Goal: Task Accomplishment & Management: Complete application form

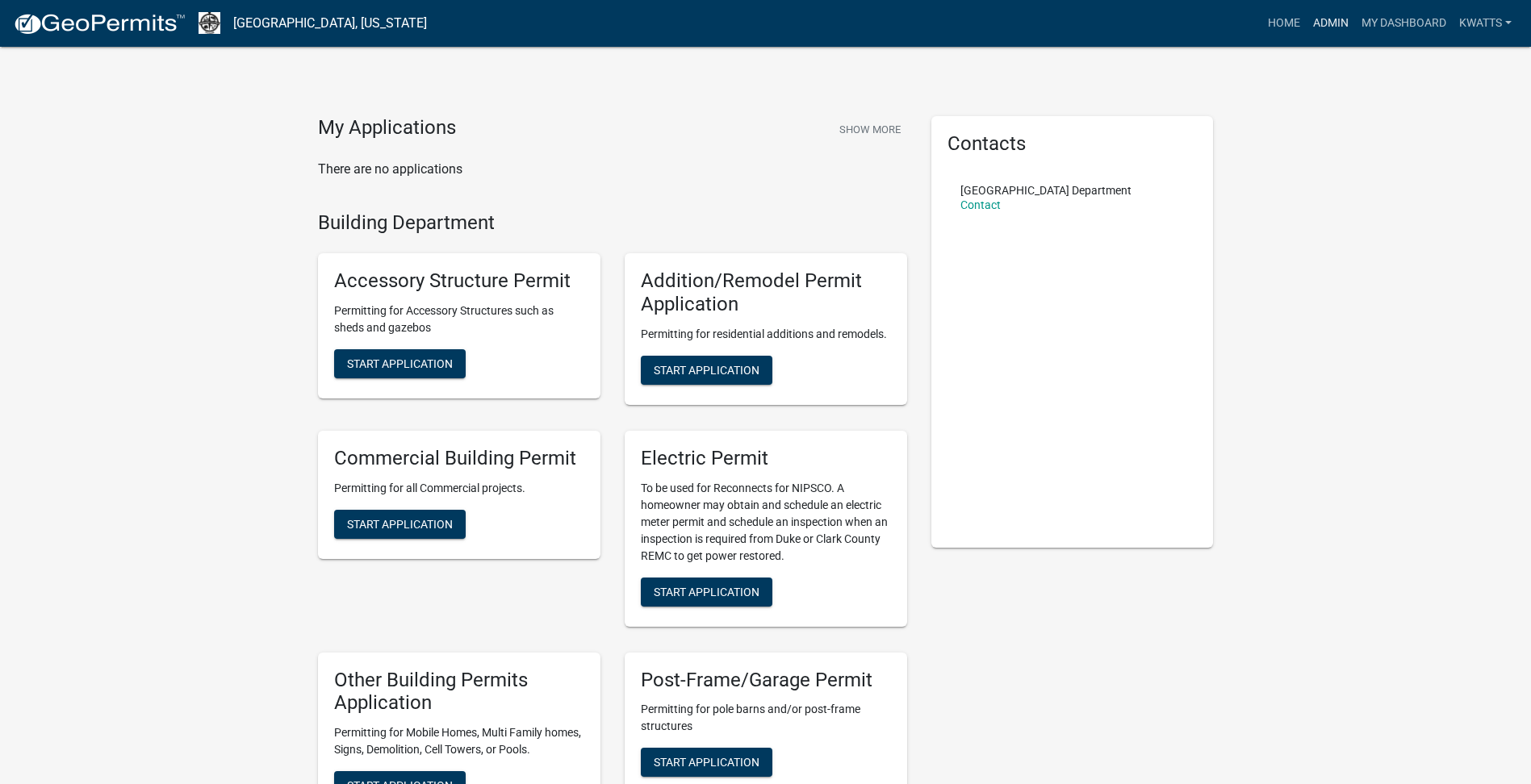
click at [1307, 17] on link "Admin" at bounding box center [1331, 23] width 48 height 31
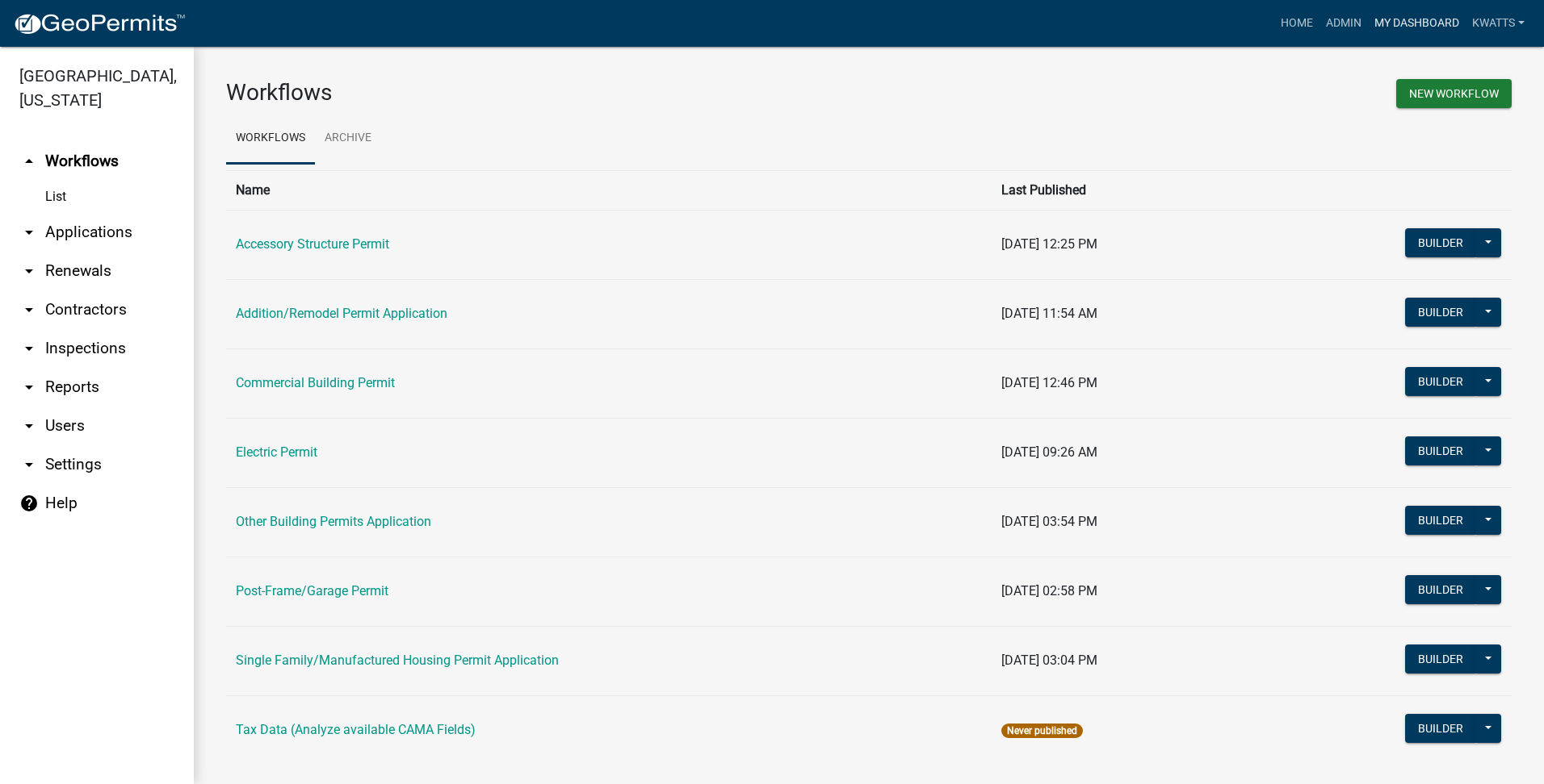
click at [1377, 20] on link "My Dashboard" at bounding box center [1417, 23] width 98 height 31
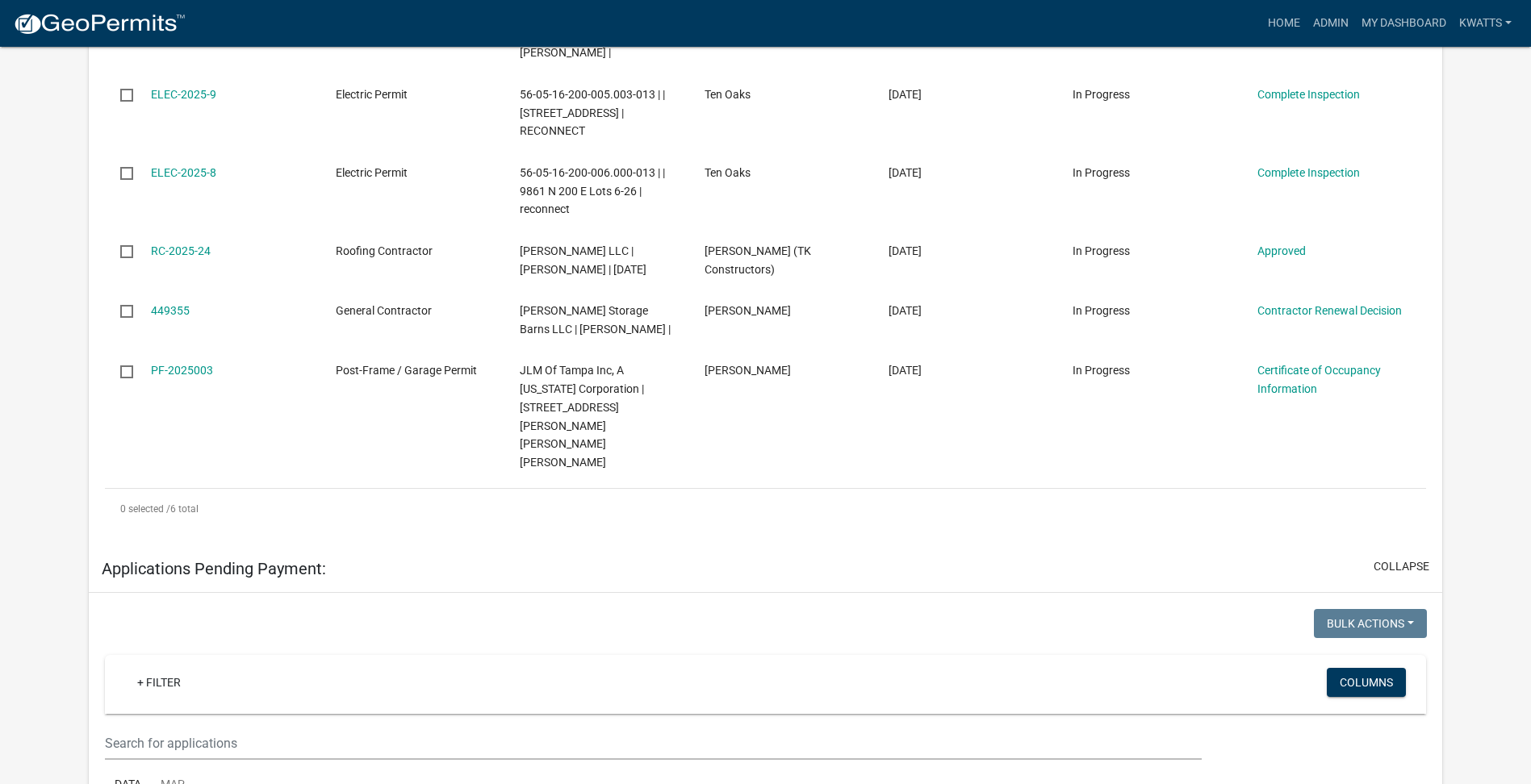
scroll to position [169, 0]
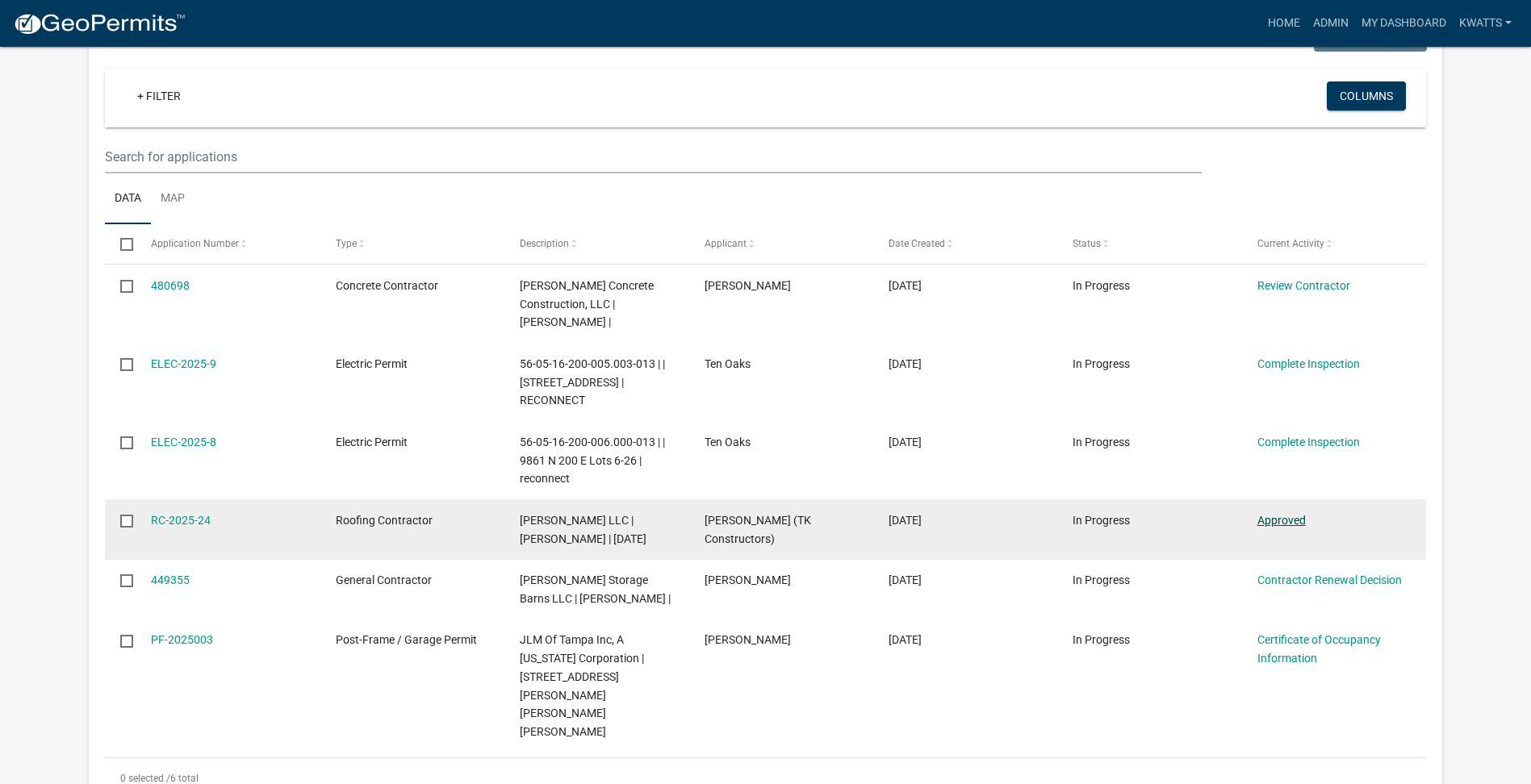
click at [1290, 514] on link "Approved" at bounding box center [1282, 521] width 48 height 13
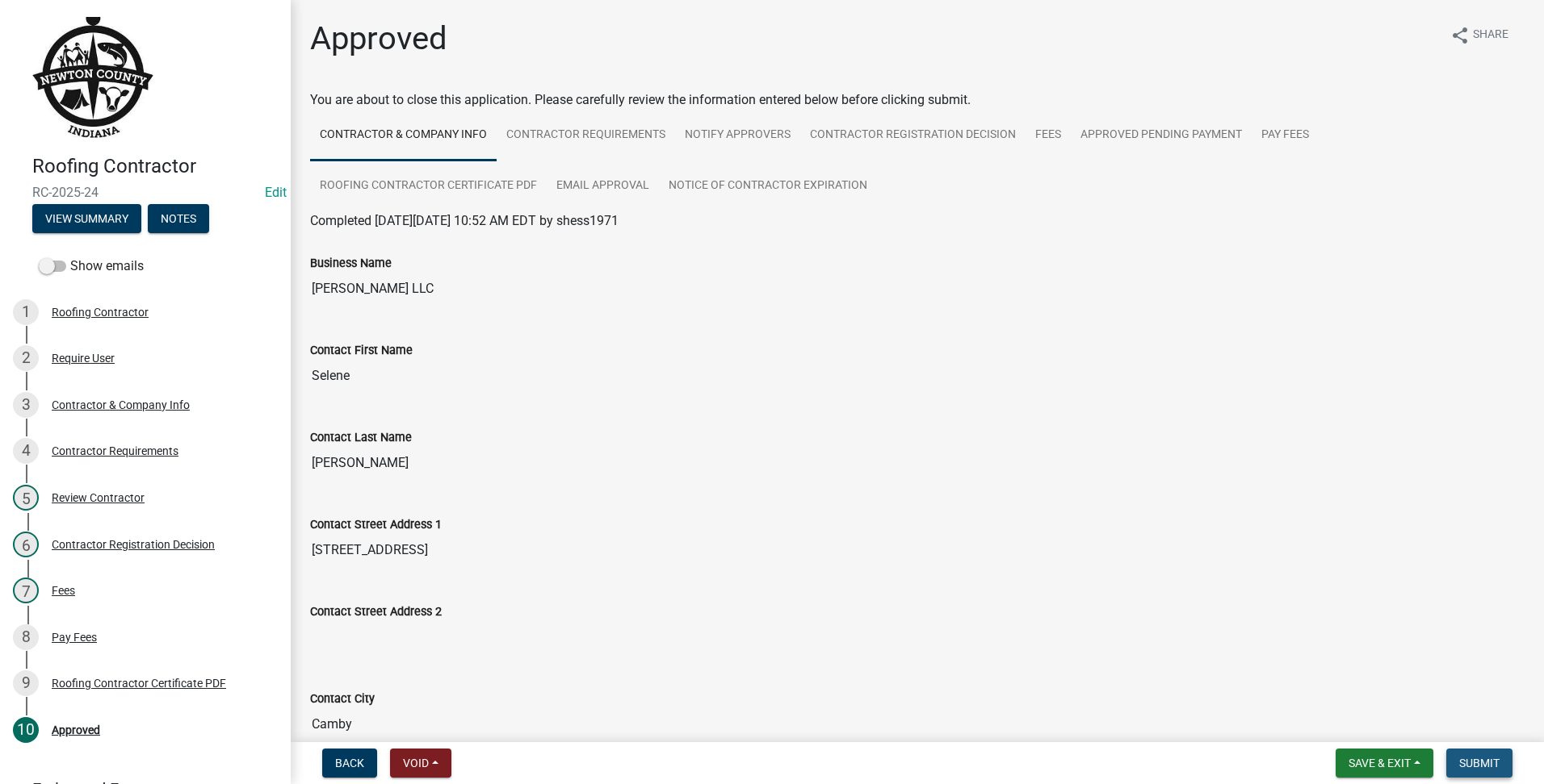
click at [1459, 762] on span "Submit" at bounding box center [1478, 763] width 41 height 13
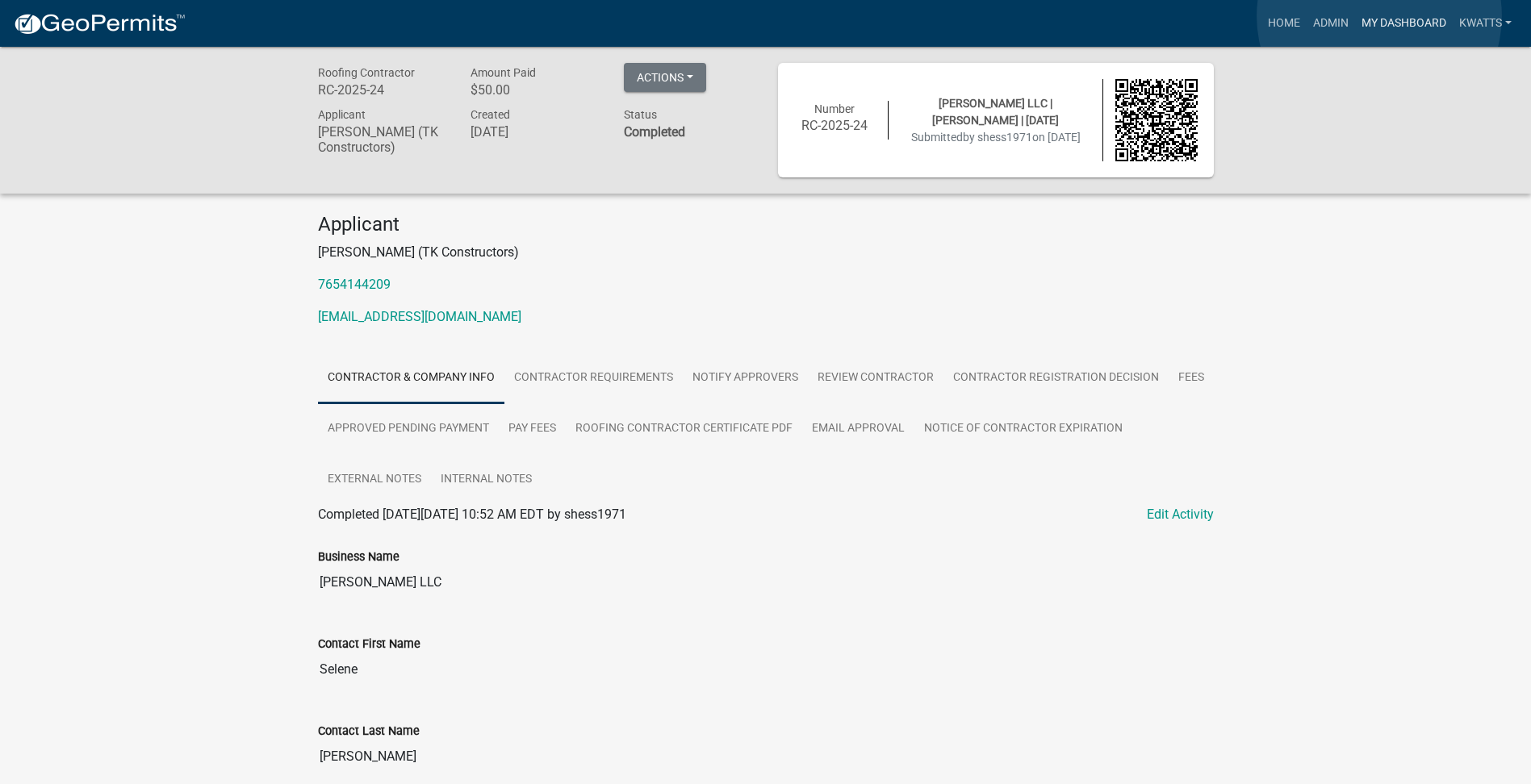
click at [1379, 17] on link "My Dashboard" at bounding box center [1404, 23] width 98 height 31
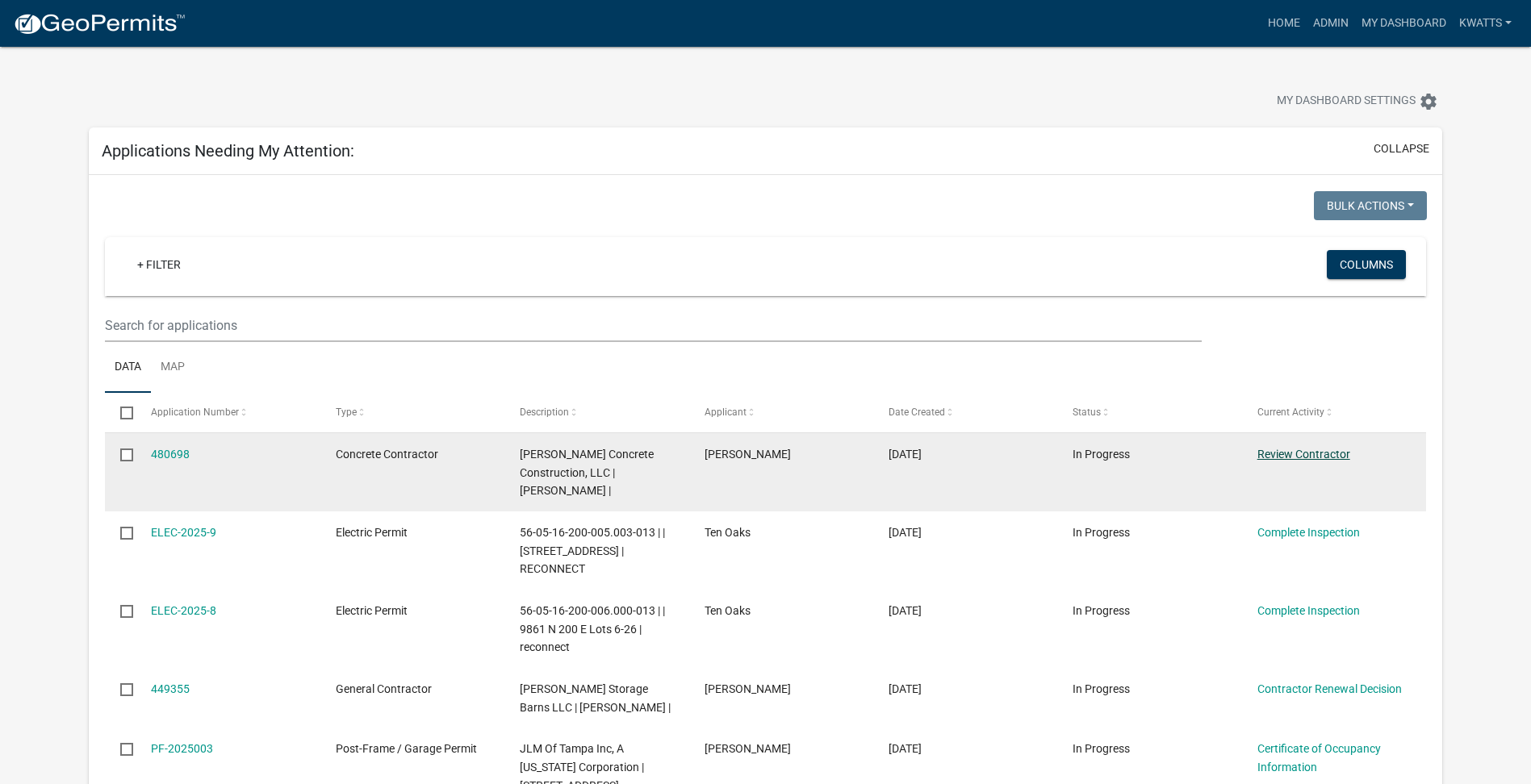
drag, startPoint x: 1288, startPoint y: 443, endPoint x: 1279, endPoint y: 447, distance: 9.8
click at [1286, 458] on datatable-body-cell "Review Contractor" at bounding box center [1333, 473] width 184 height 78
click at [1279, 448] on link "Review Contractor" at bounding box center [1304, 454] width 93 height 13
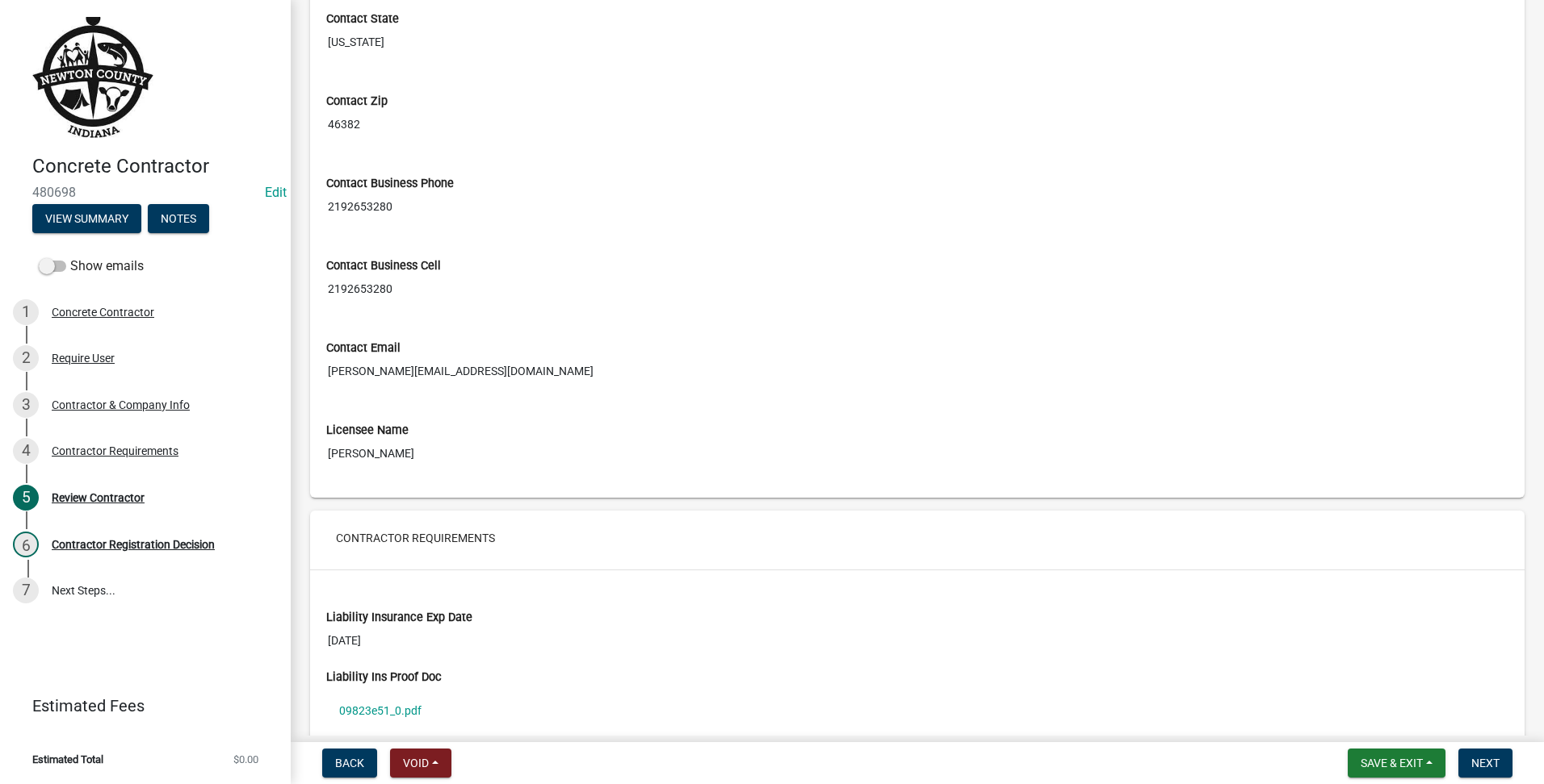
scroll to position [924, 0]
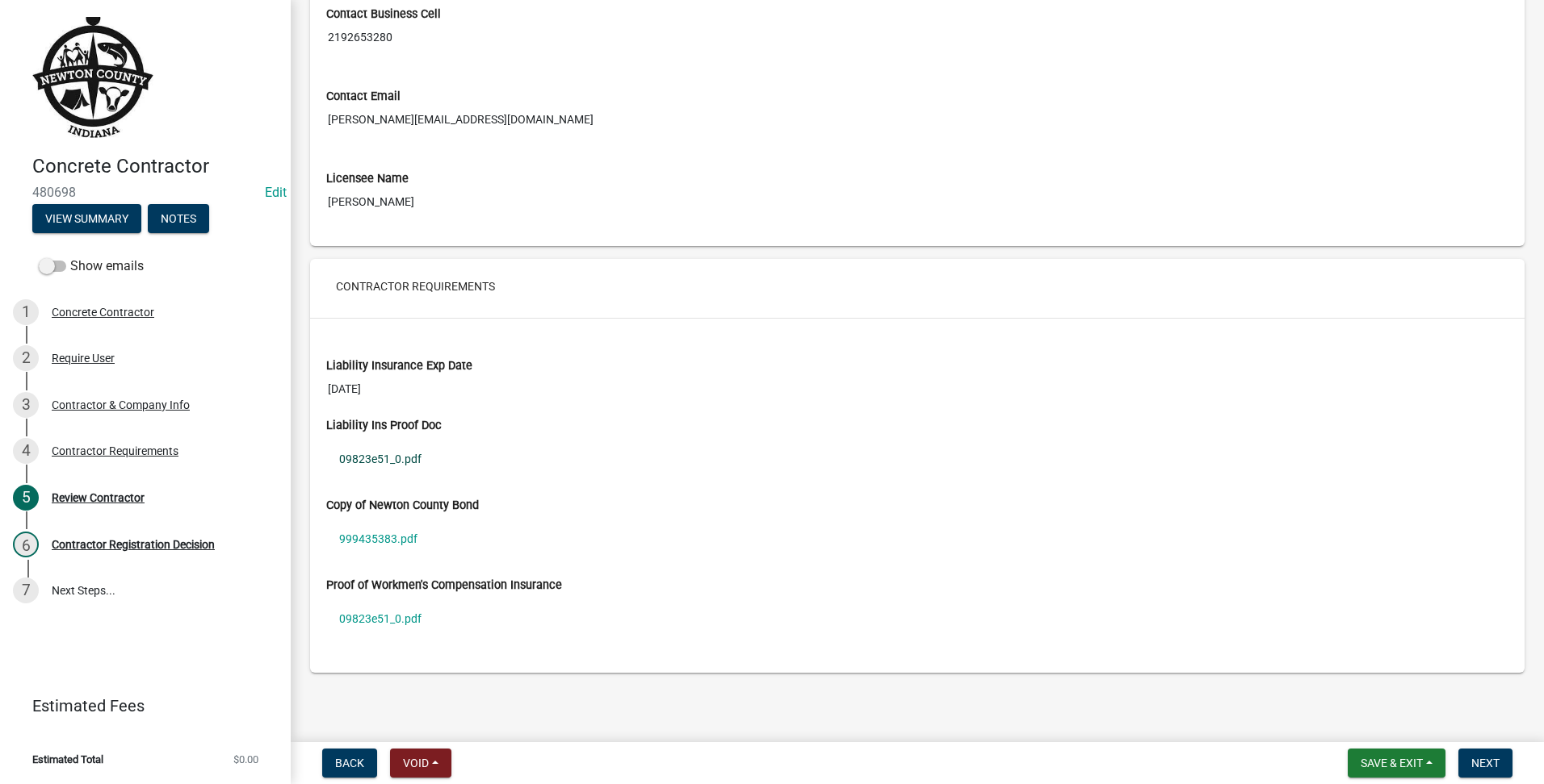
click at [415, 448] on link "09823e51_0.pdf" at bounding box center [917, 458] width 1182 height 37
click at [372, 624] on link "09823e51_0.pdf" at bounding box center [917, 619] width 1182 height 37
click at [347, 552] on link "999435383.pdf" at bounding box center [917, 539] width 1182 height 37
click at [1479, 751] on button "Next" at bounding box center [1485, 763] width 54 height 29
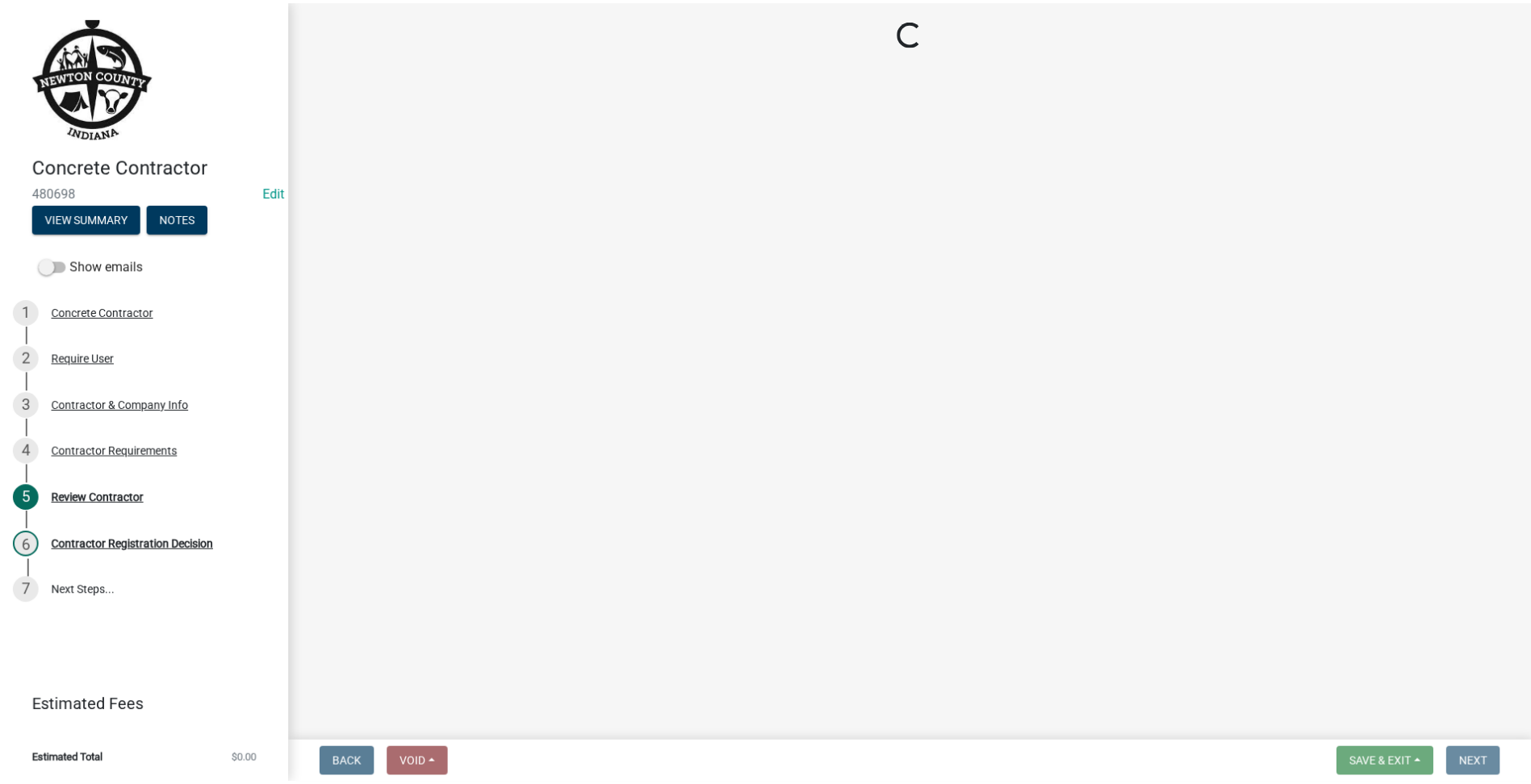
scroll to position [0, 0]
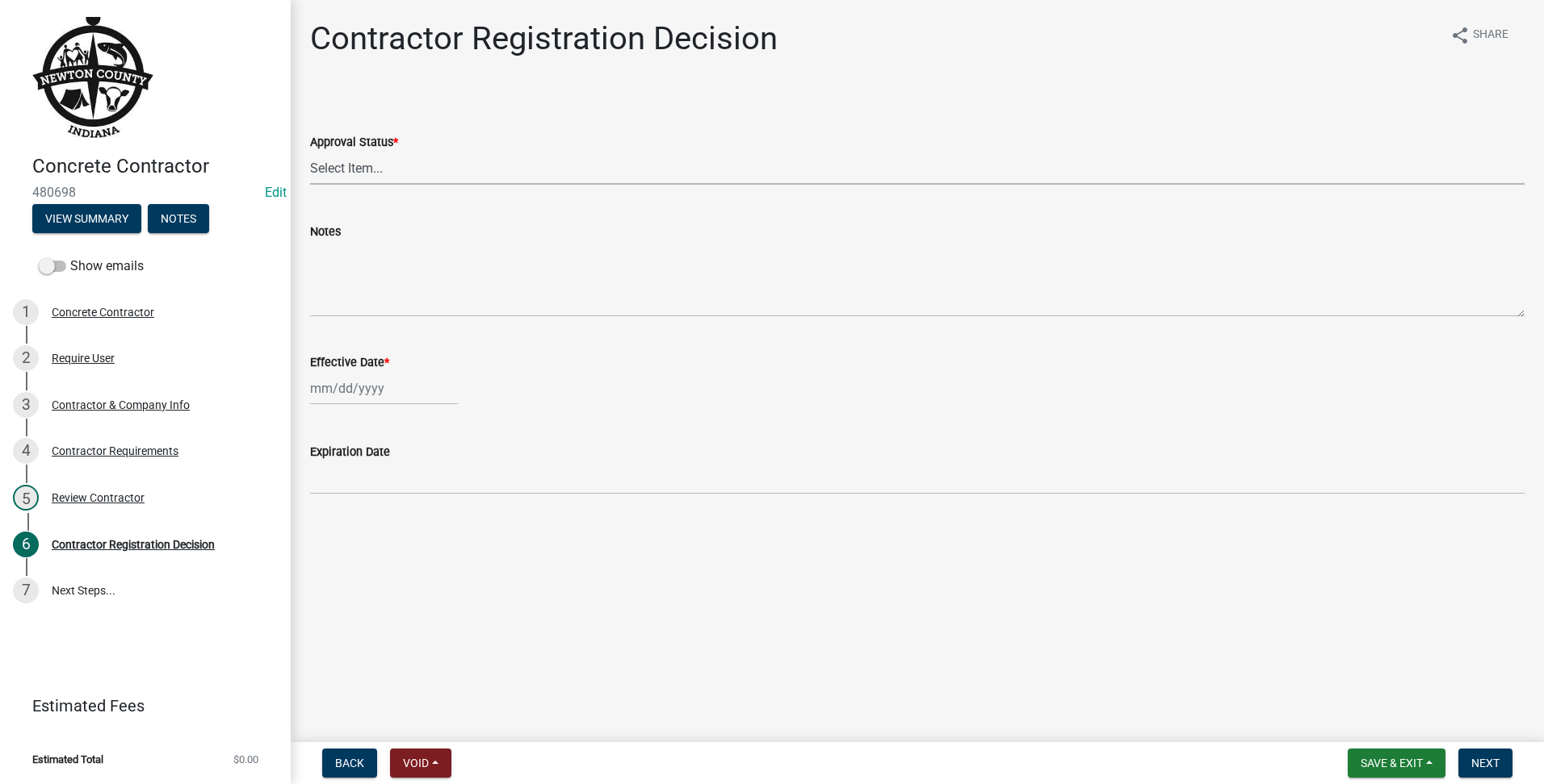
click at [456, 169] on select "Select Item... Approved Denied" at bounding box center [917, 169] width 1214 height 33
click at [310, 152] on select "Select Item... Approved Denied" at bounding box center [917, 169] width 1214 height 33
select select "4b86b809-39dd-4c68-9f3d-fdb3e7050482"
click at [331, 388] on div at bounding box center [384, 389] width 148 height 33
select select "9"
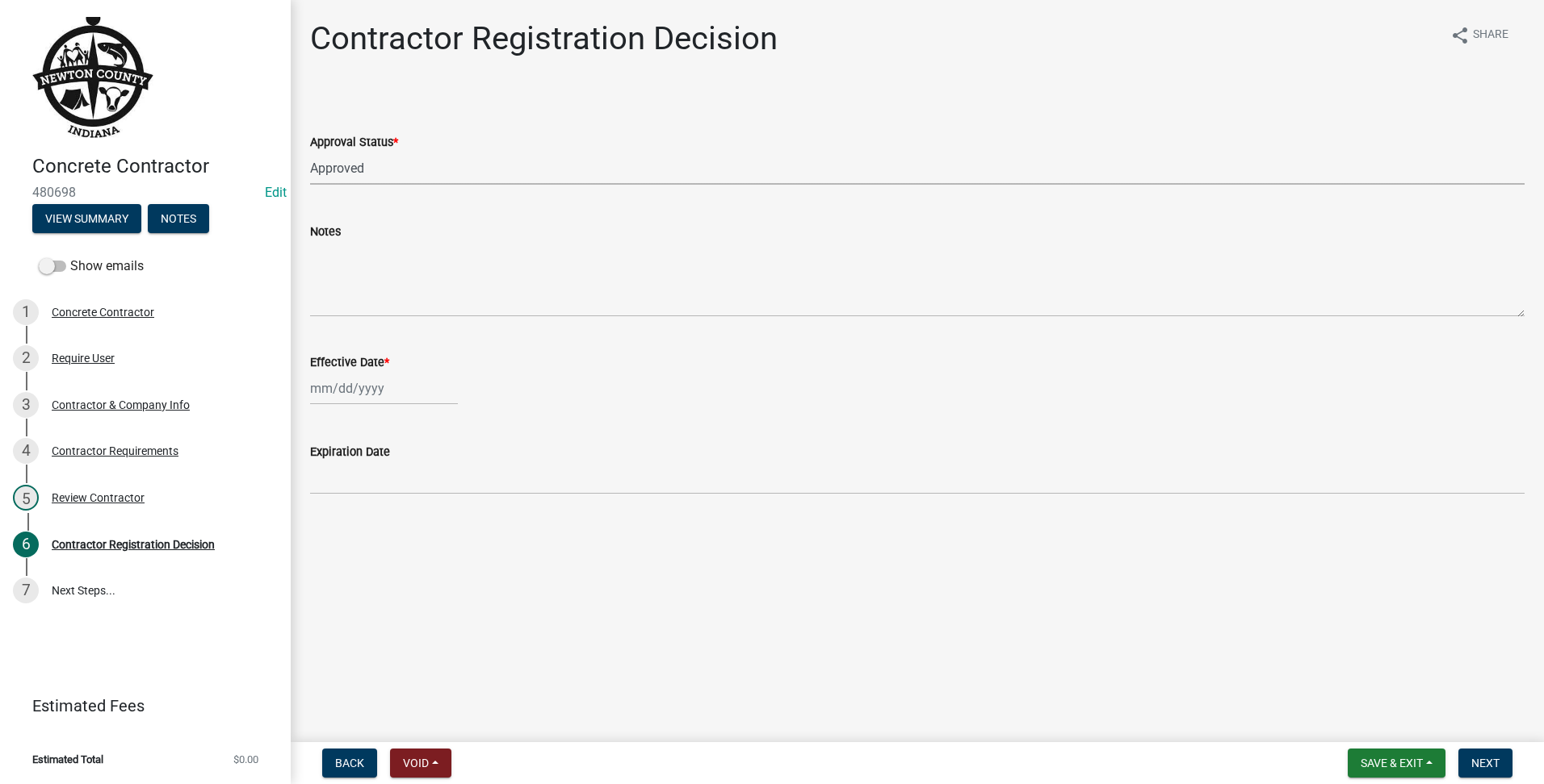
select select "2025"
click at [346, 549] on div "23" at bounding box center [352, 551] width 26 height 26
type input "[DATE]"
click at [1491, 768] on span "Next" at bounding box center [1485, 763] width 28 height 13
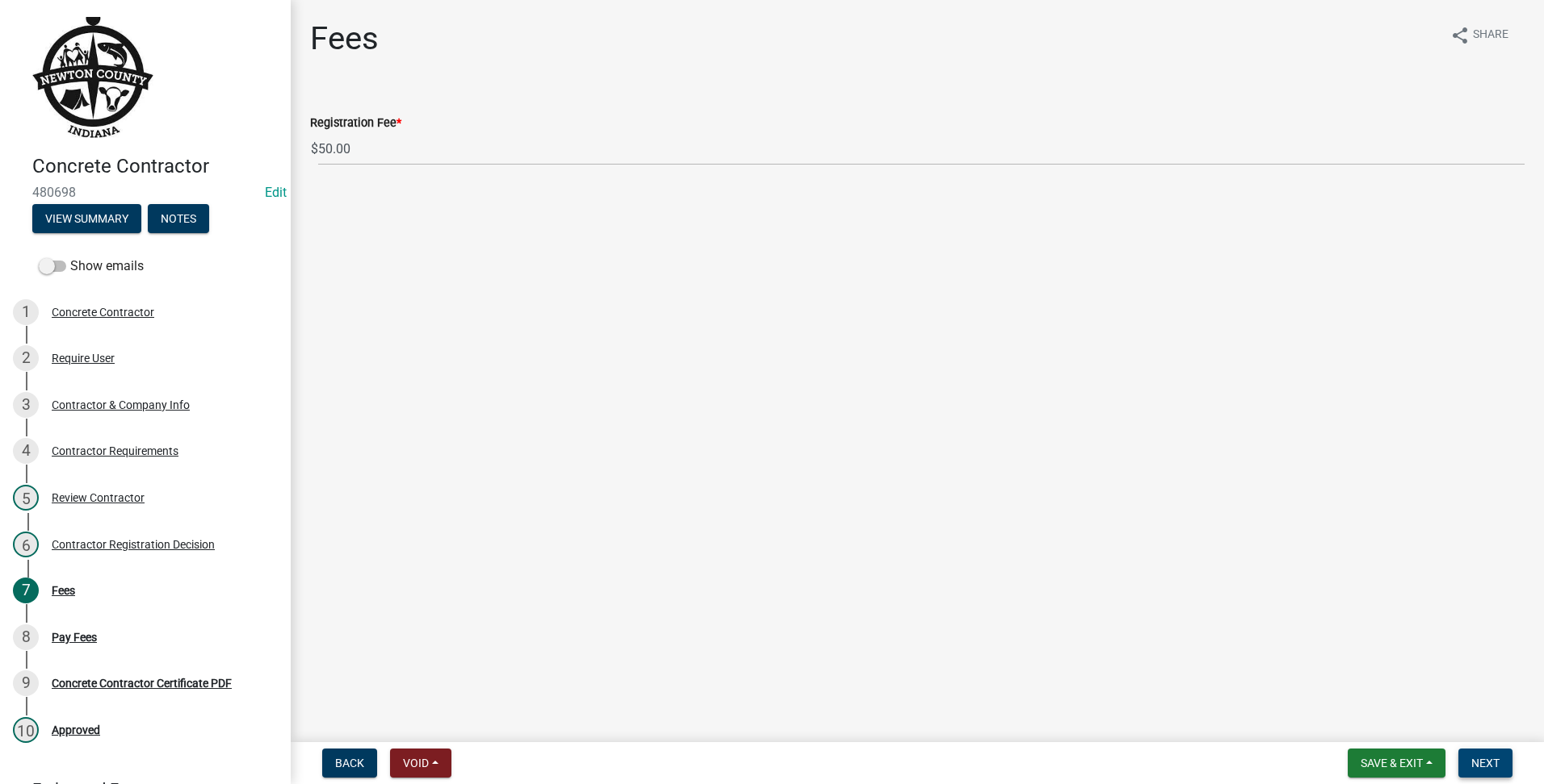
click at [1498, 761] on span "Next" at bounding box center [1485, 763] width 28 height 13
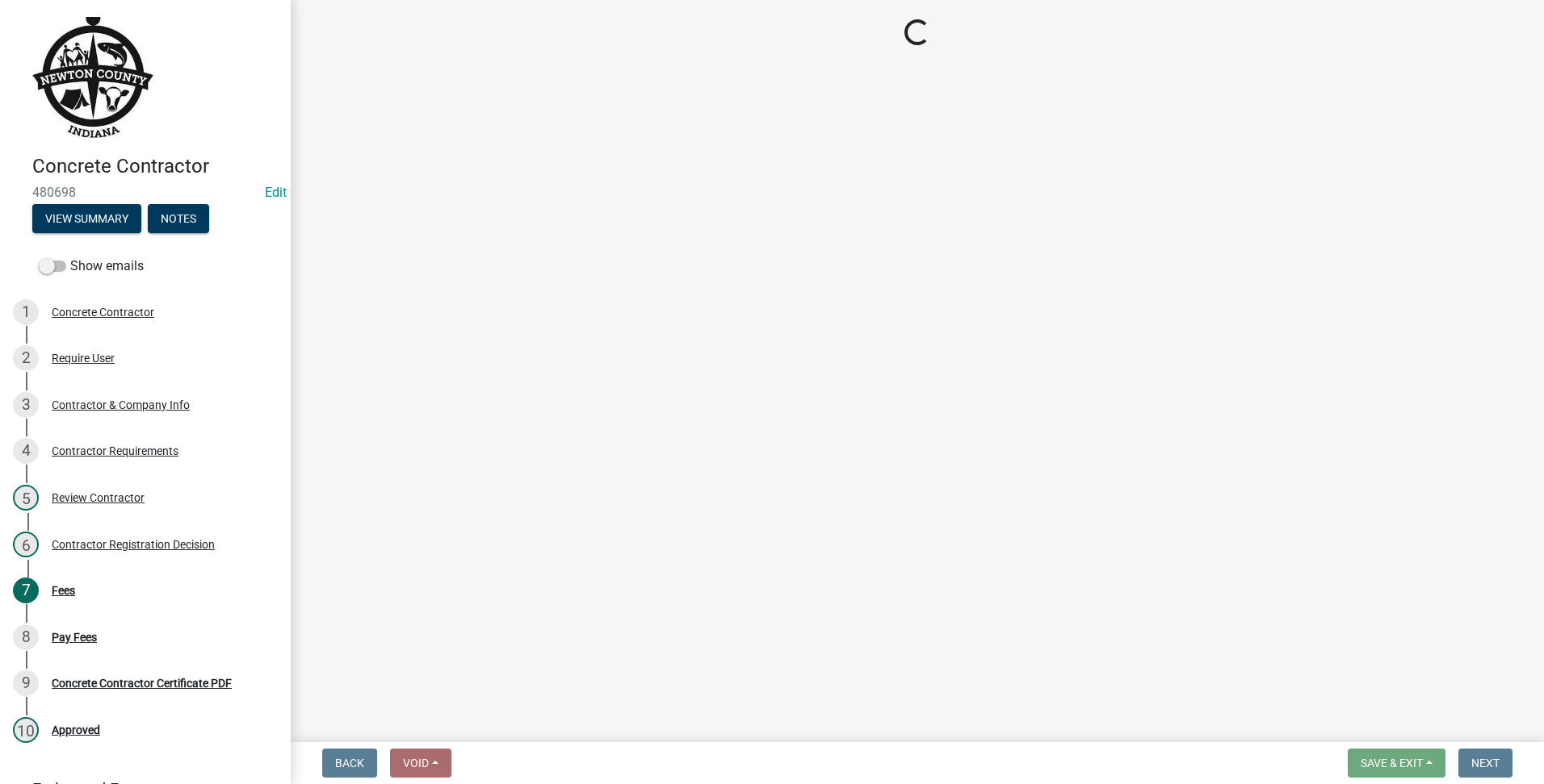
select select "3: 3"
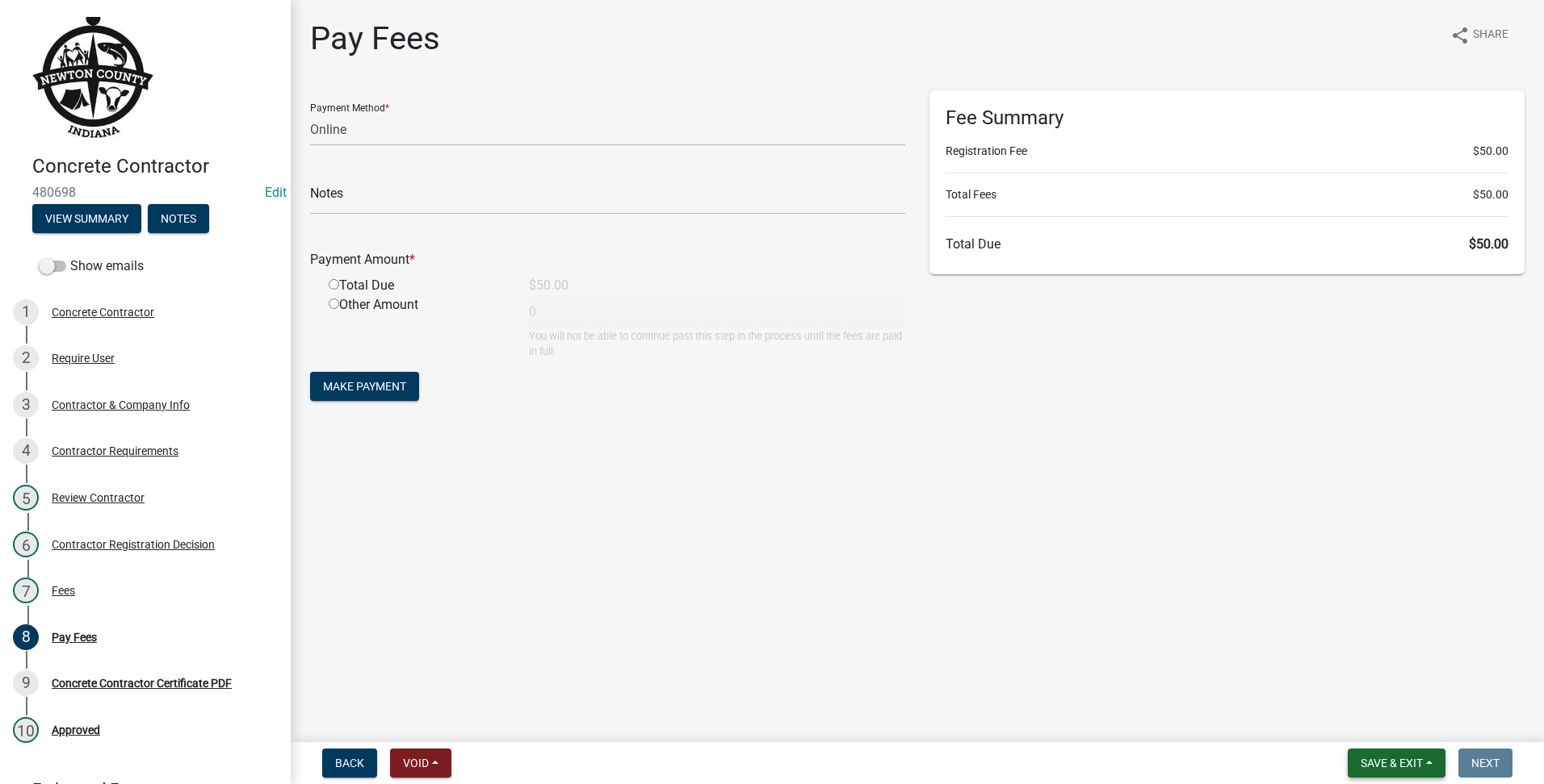
click at [1360, 770] on span "Save & Exit" at bounding box center [1391, 763] width 62 height 13
click at [1351, 719] on button "Save & Exit" at bounding box center [1380, 721] width 129 height 39
